Goal: Communication & Community: Connect with others

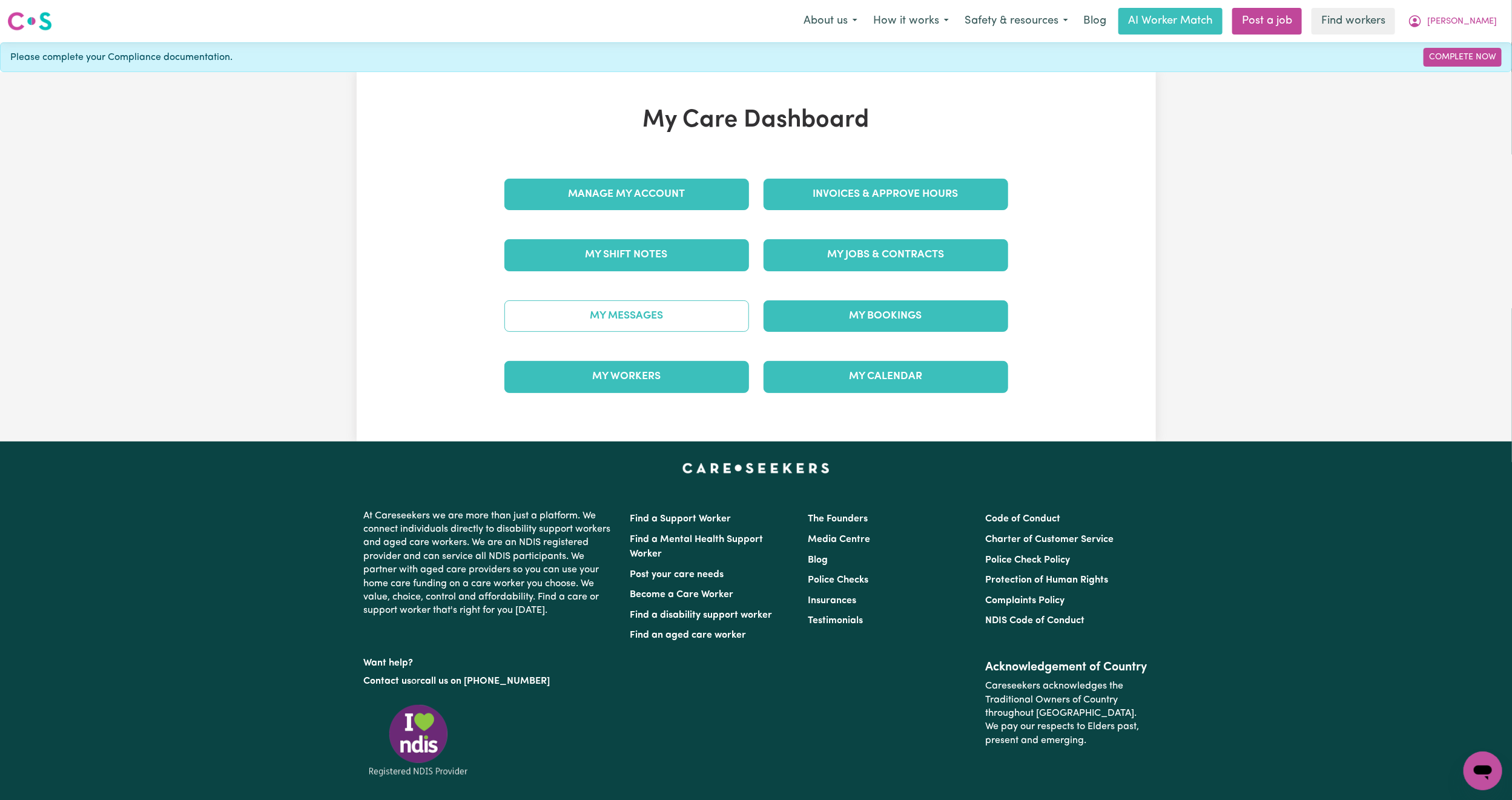
click at [674, 302] on link "My Messages" at bounding box center [626, 316] width 245 height 31
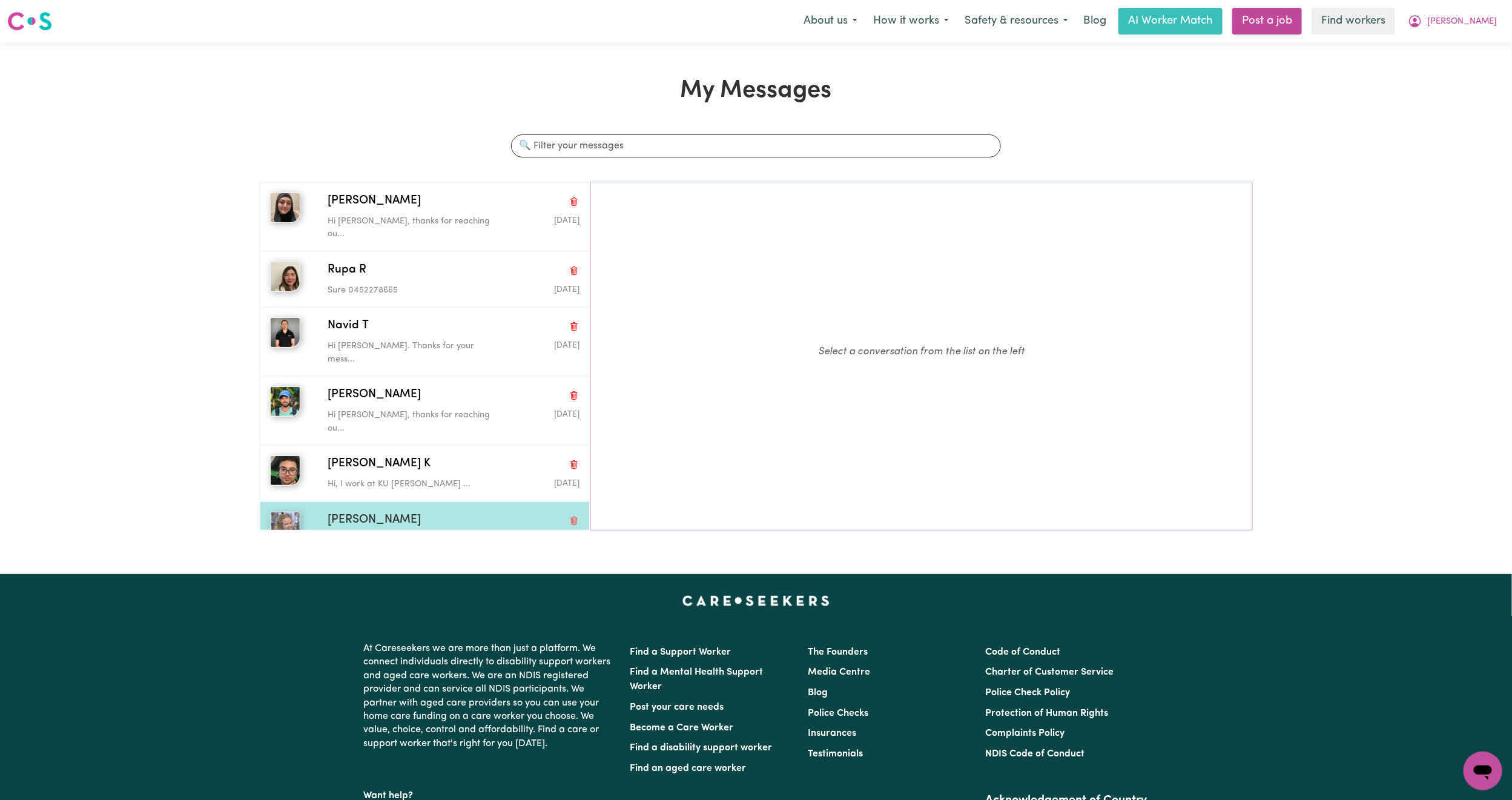
click at [429, 534] on p "Fab. It's 0420707416. Look for..." at bounding box center [411, 541] width 167 height 13
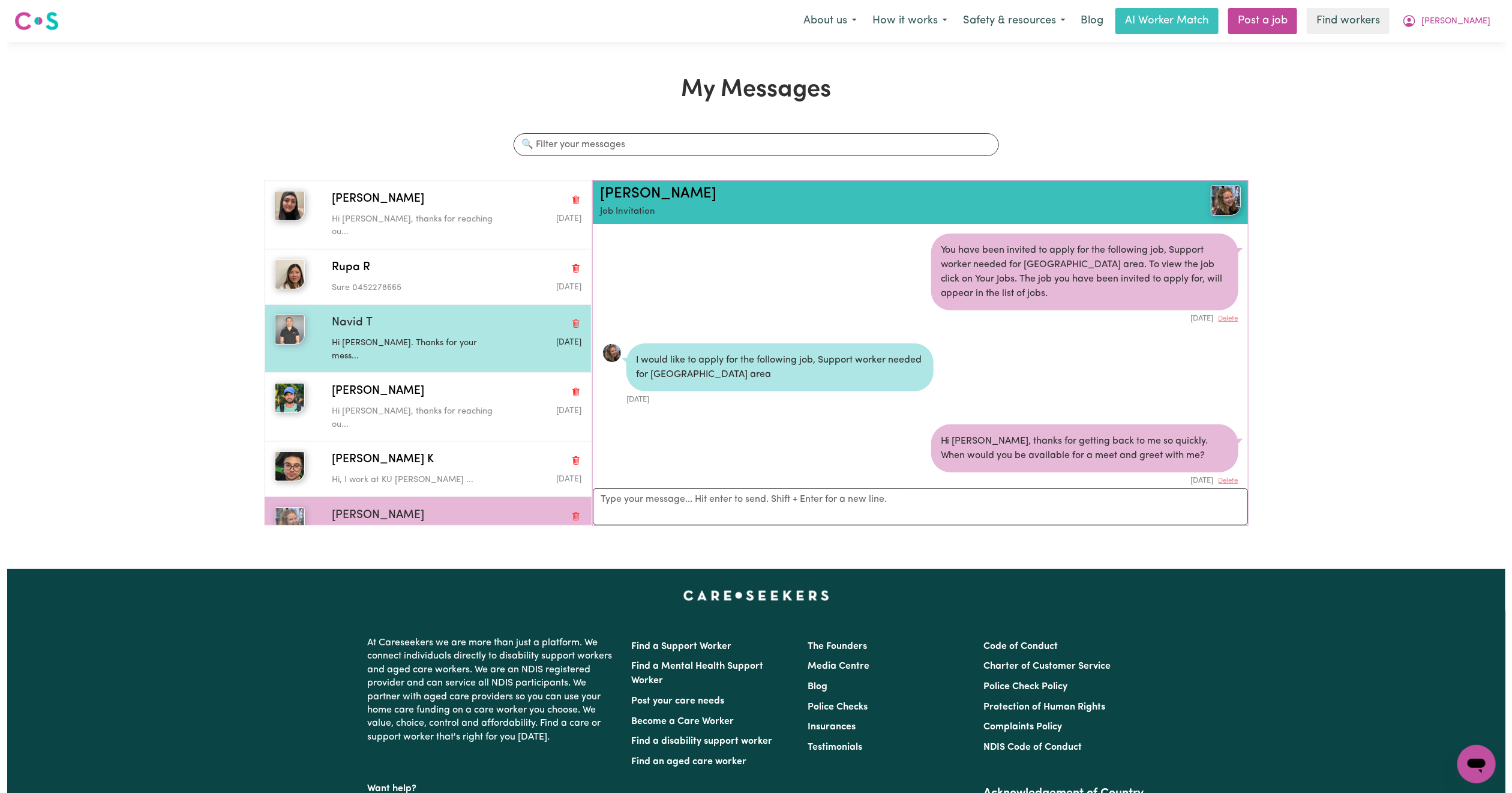
scroll to position [777, 0]
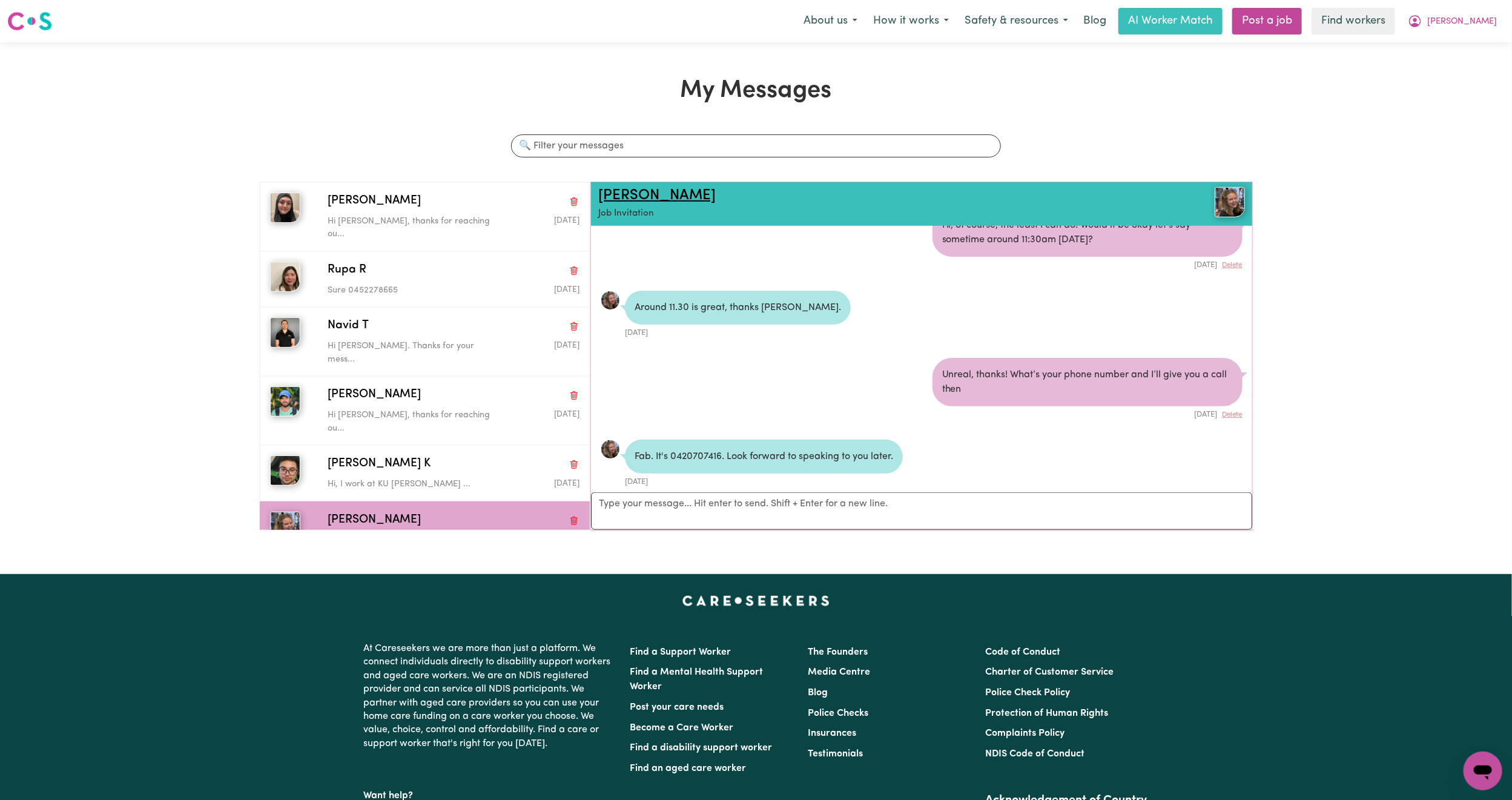
click at [607, 200] on link "[PERSON_NAME]" at bounding box center [657, 196] width 118 height 15
